Goal: Navigation & Orientation: Go to known website

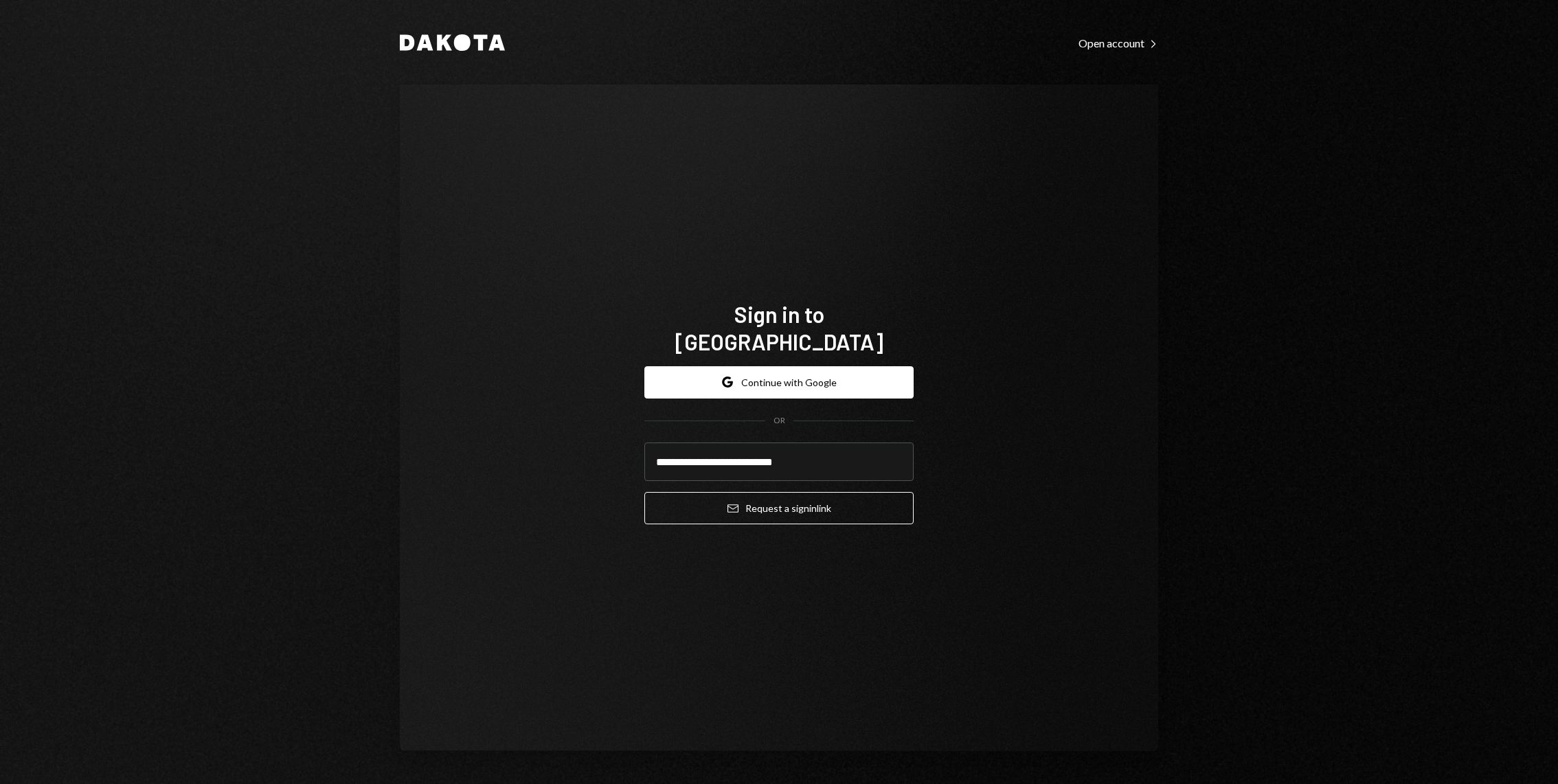
type input "**********"
click at [644, 492] on button "Email Request a sign in link" at bounding box center [778, 508] width 269 height 32
